Goal: Task Accomplishment & Management: Use online tool/utility

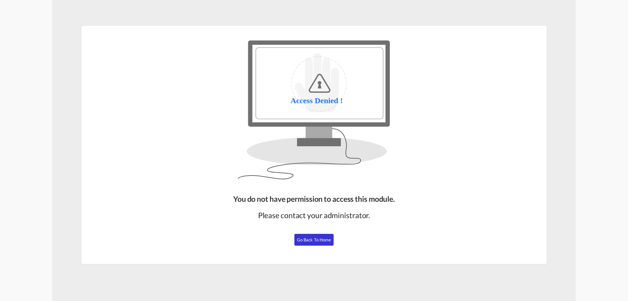
click at [307, 238] on span "Go Back to Home" at bounding box center [314, 239] width 34 height 5
